Goal: Find specific page/section: Find specific page/section

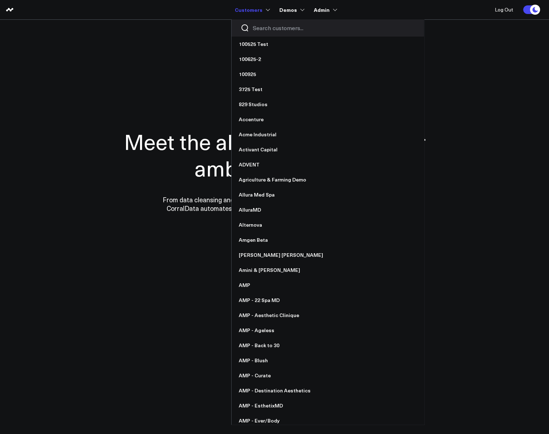
click at [271, 28] on input "Search customers input" at bounding box center [334, 28] width 162 height 8
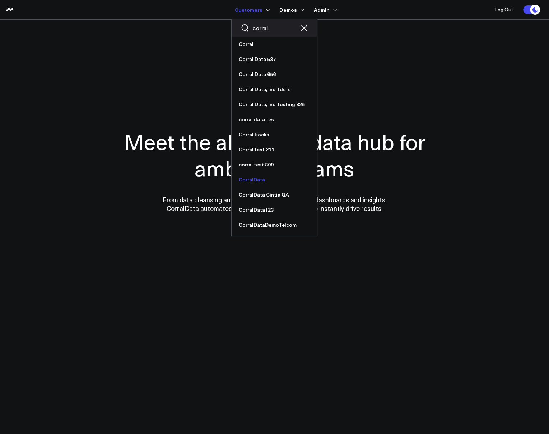
type input "corral"
click at [260, 178] on link "CorralData" at bounding box center [273, 179] width 85 height 15
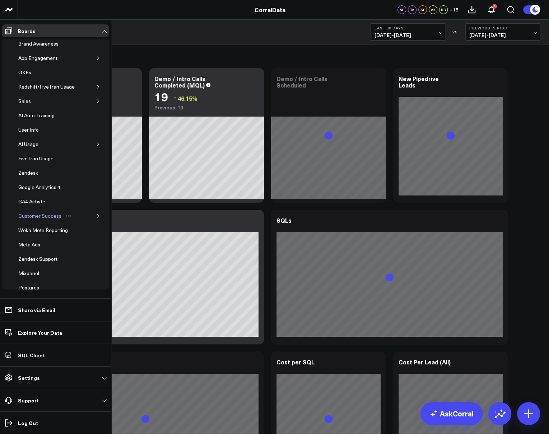
scroll to position [93, 0]
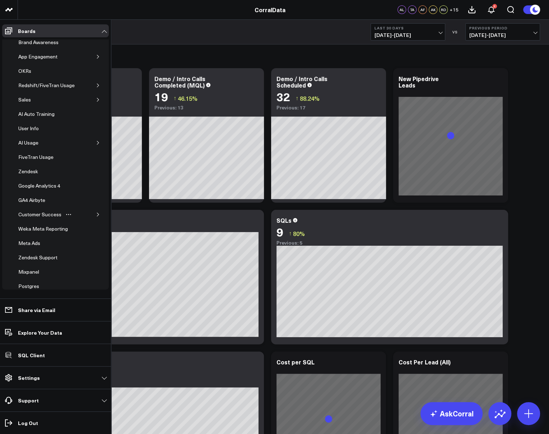
click at [96, 212] on icon "button" at bounding box center [98, 214] width 4 height 4
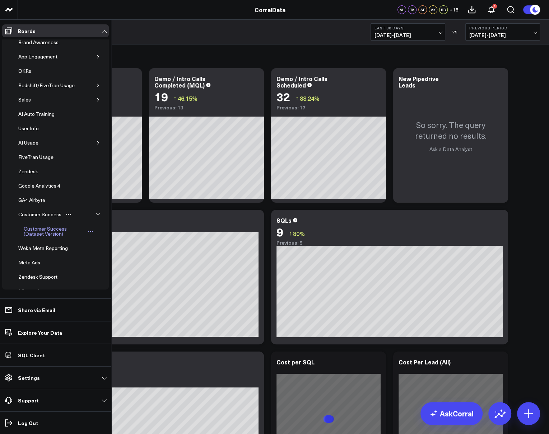
click at [44, 227] on div "Customer Success (Dataset Version)" at bounding box center [54, 232] width 65 height 14
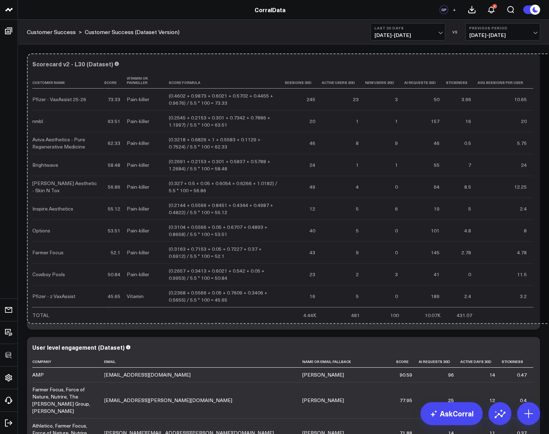
drag, startPoint x: 503, startPoint y: 327, endPoint x: 573, endPoint y: 322, distance: 70.9
